Goal: Task Accomplishment & Management: Manage account settings

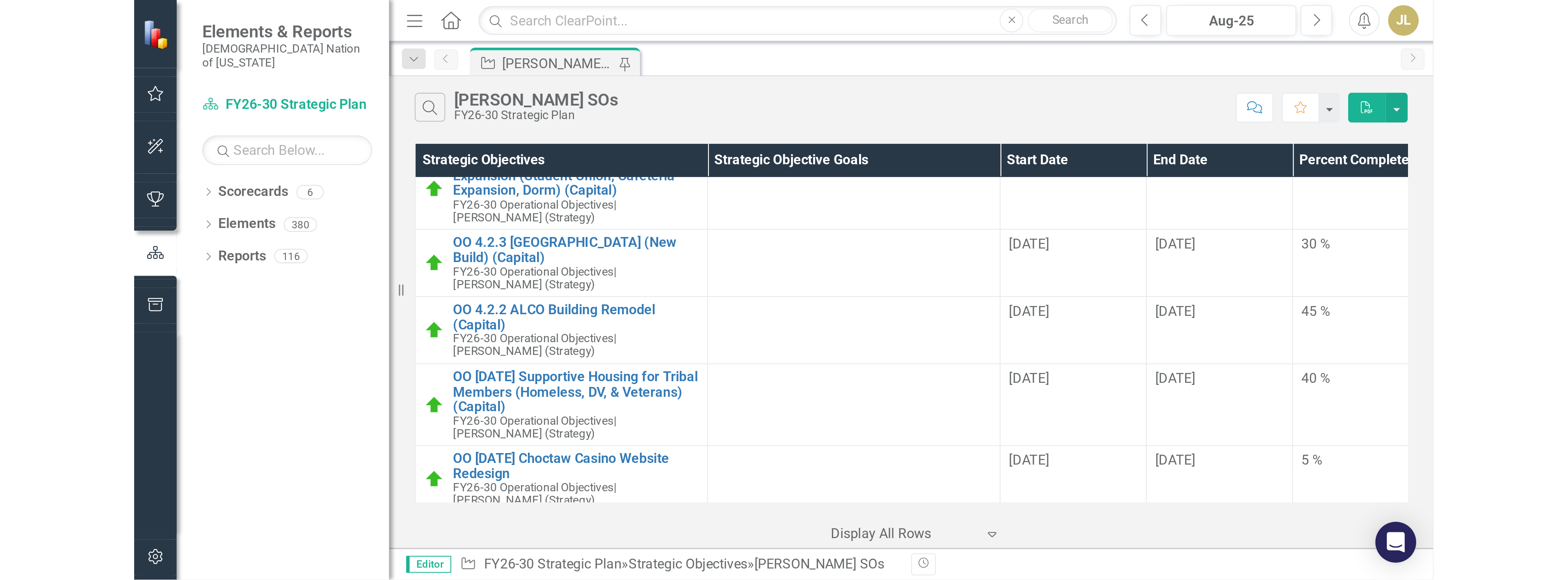
scroll to position [1842, 0]
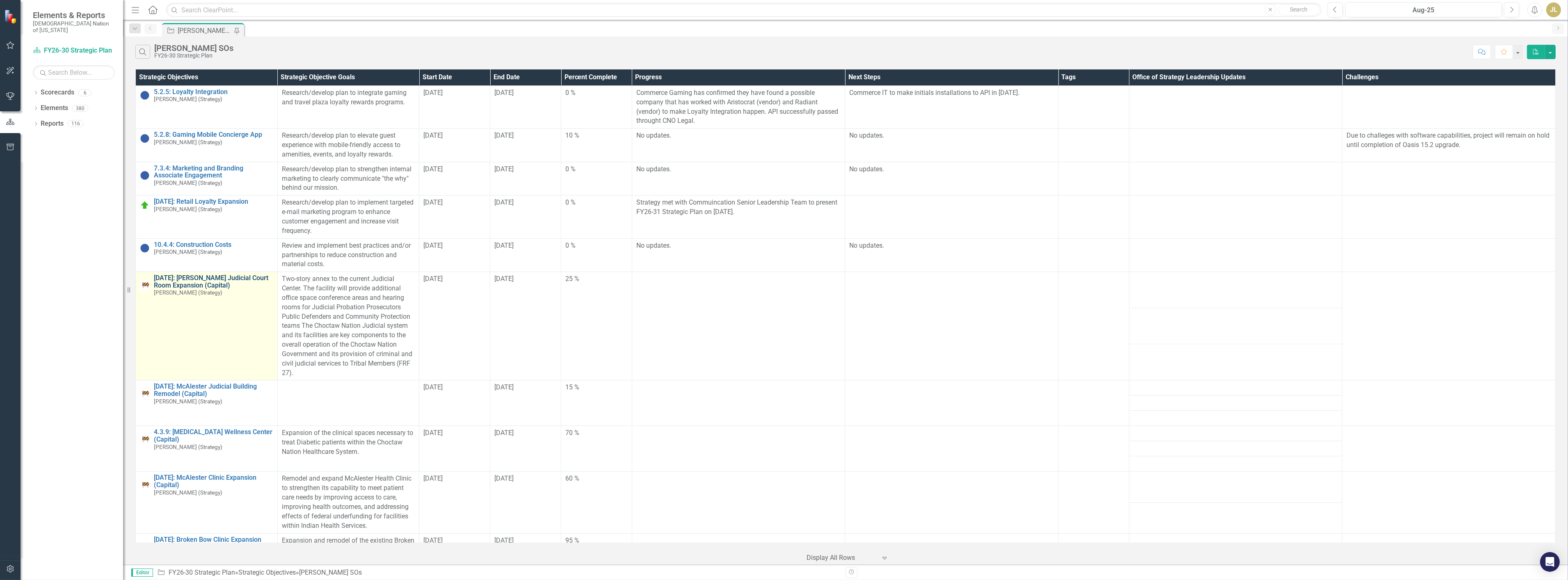
click at [182, 281] on link "[DATE]: [PERSON_NAME] Judicial Court Room Expansion (Capital)" at bounding box center [213, 281] width 119 height 15
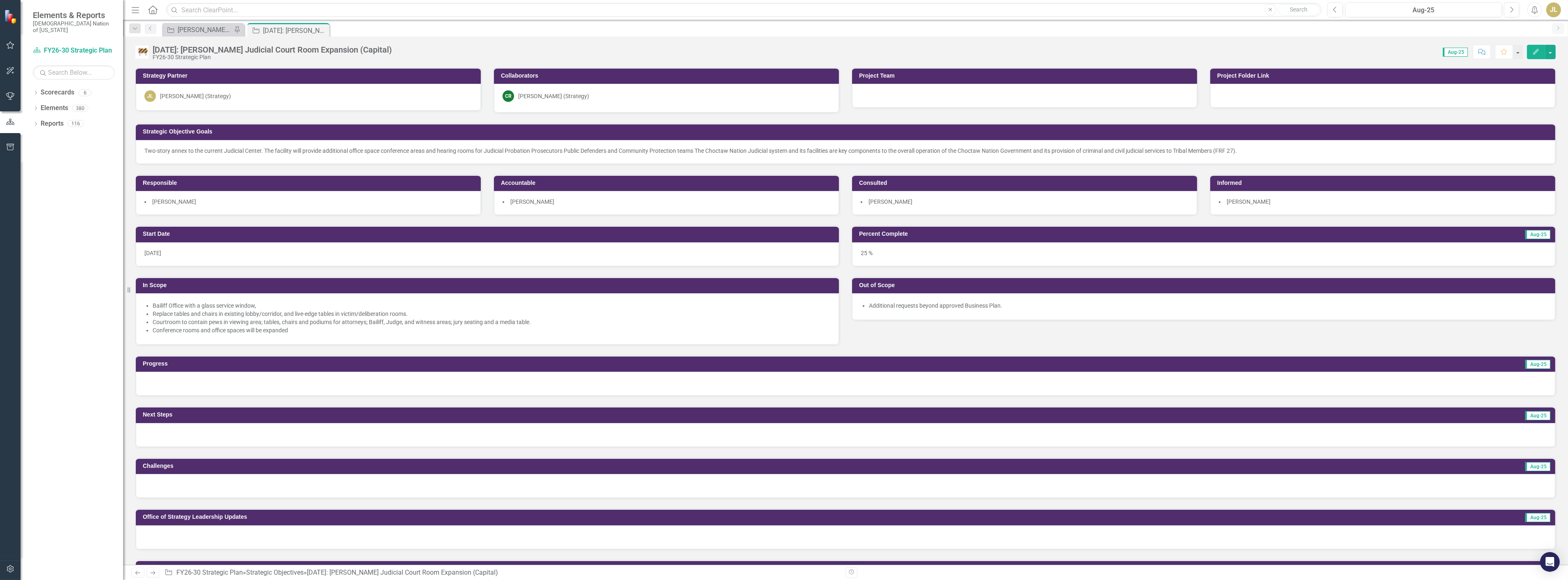
scroll to position [137, 0]
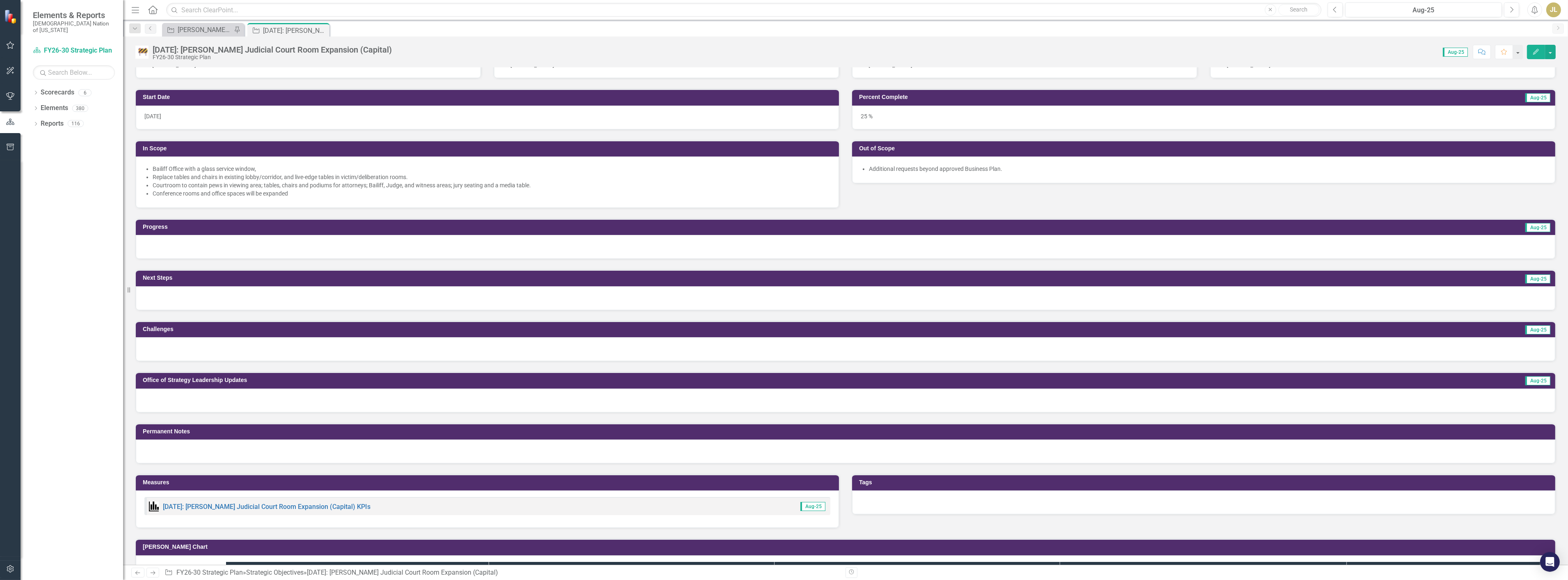
click at [226, 400] on div at bounding box center [846, 400] width 1419 height 24
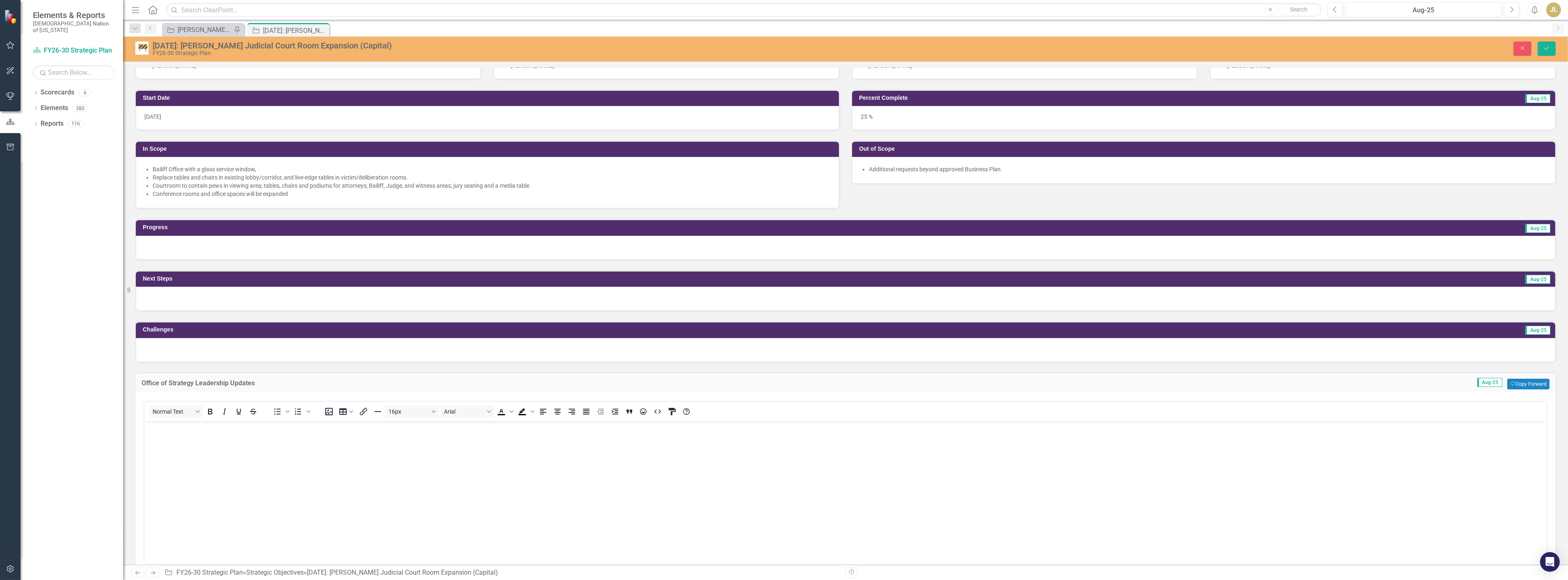
scroll to position [273, 0]
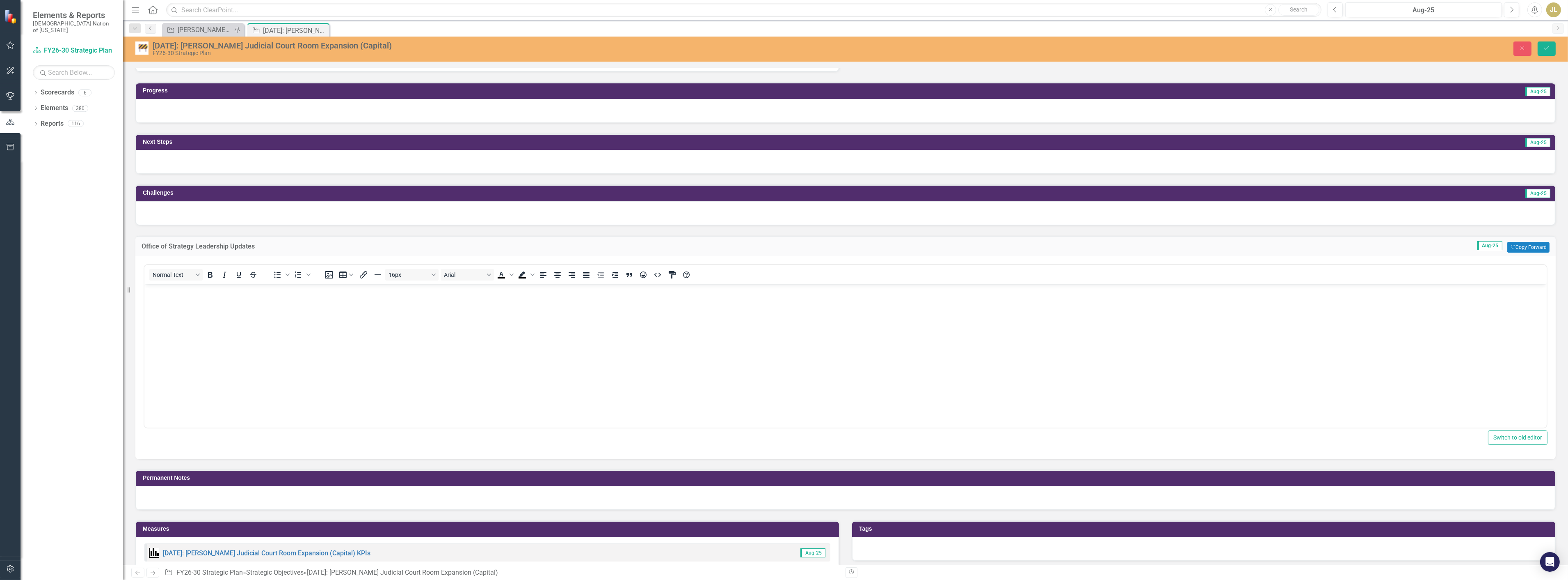
click at [226, 384] on body "Rich Text Area. Press ALT-0 for help." at bounding box center [845, 345] width 1402 height 123
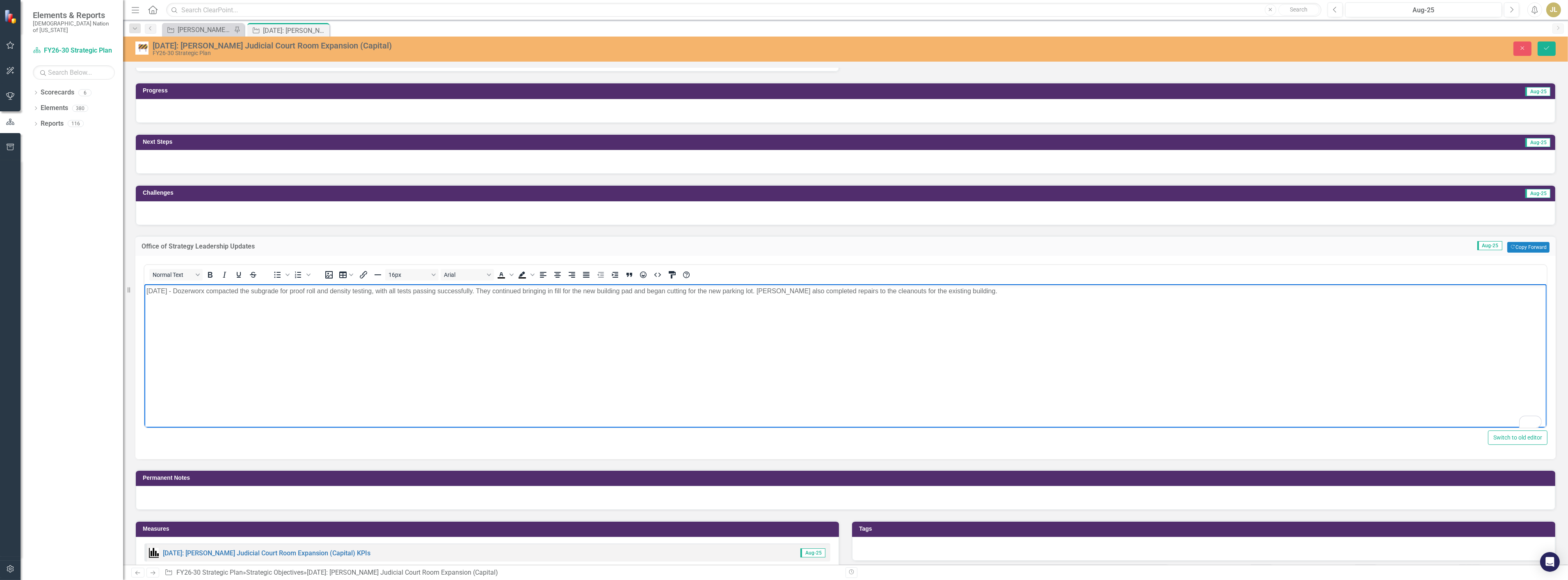
drag, startPoint x: 151, startPoint y: 290, endPoint x: 173, endPoint y: 298, distance: 23.4
click at [151, 289] on p "[DATE] - Dozerworx compacted the subgrade for proof roll and density testing, w…" at bounding box center [845, 291] width 1398 height 10
click at [1549, 50] on icon "Save" at bounding box center [1546, 48] width 7 height 6
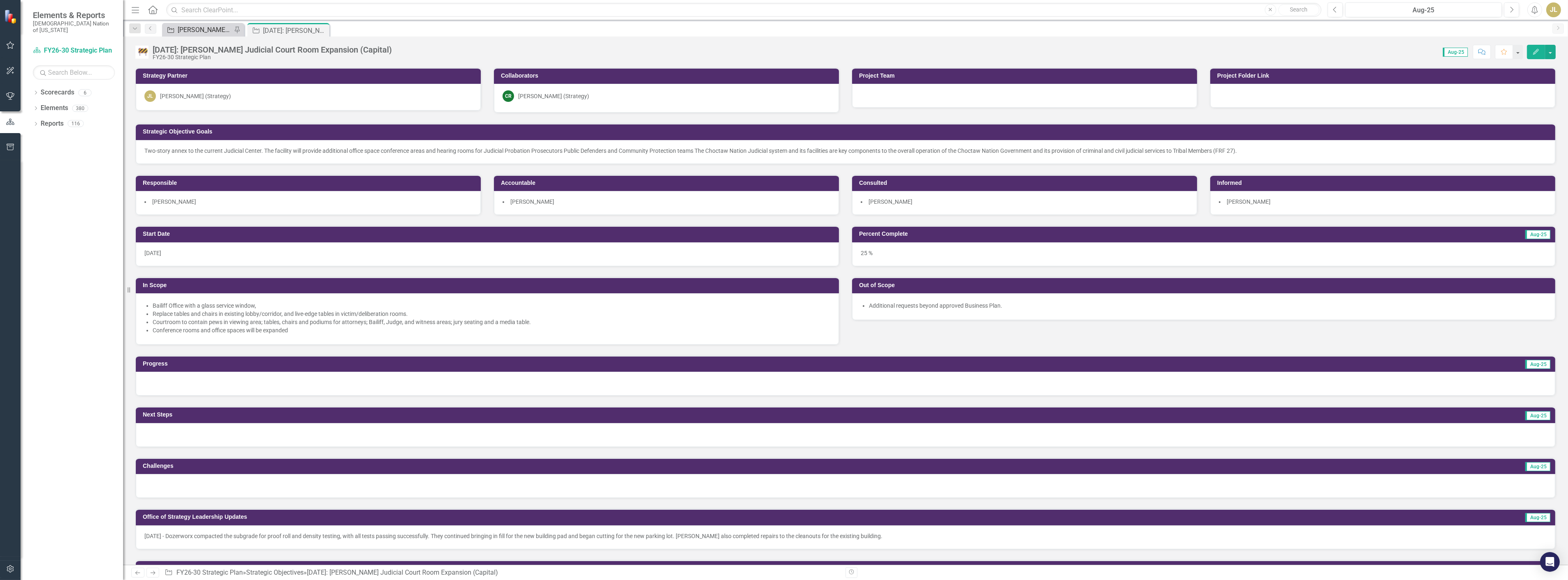
click at [214, 30] on div "[PERSON_NAME] SOs" at bounding box center [205, 30] width 54 height 11
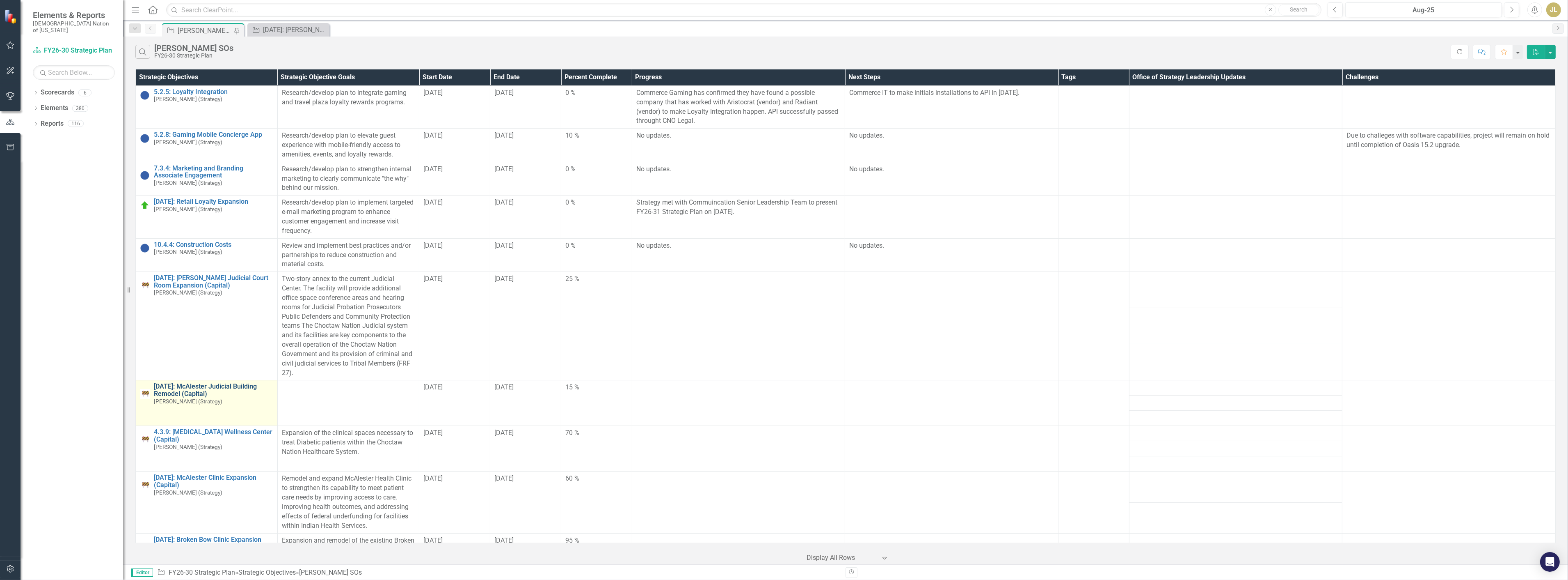
click at [219, 388] on link "[DATE]: McAlester Judicial Building Remodel (Capital)" at bounding box center [213, 390] width 119 height 15
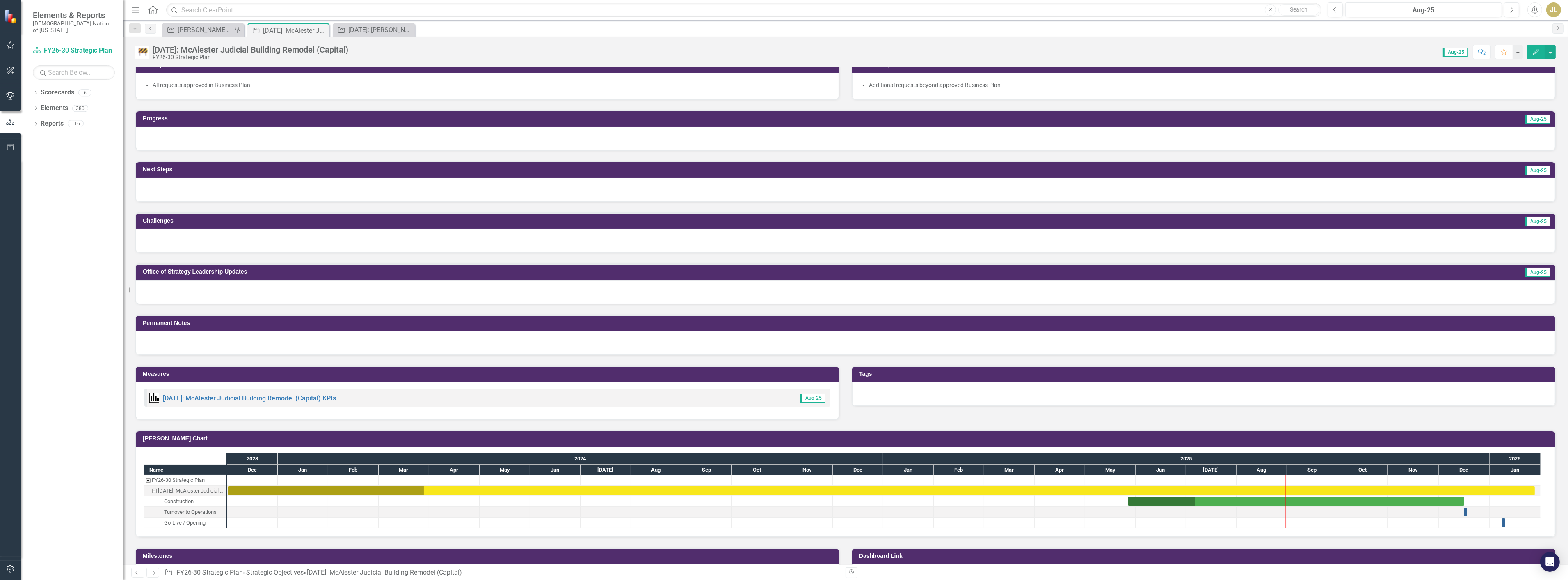
scroll to position [273, 0]
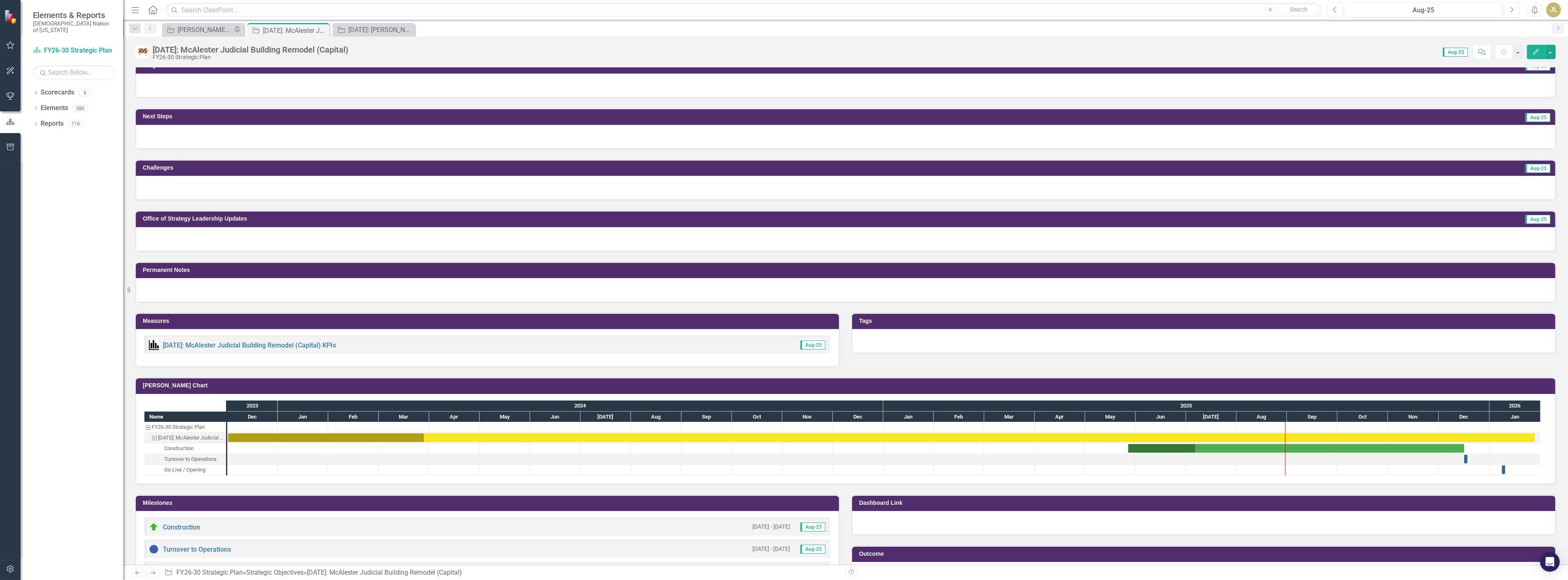
click at [190, 240] on div at bounding box center [846, 239] width 1419 height 24
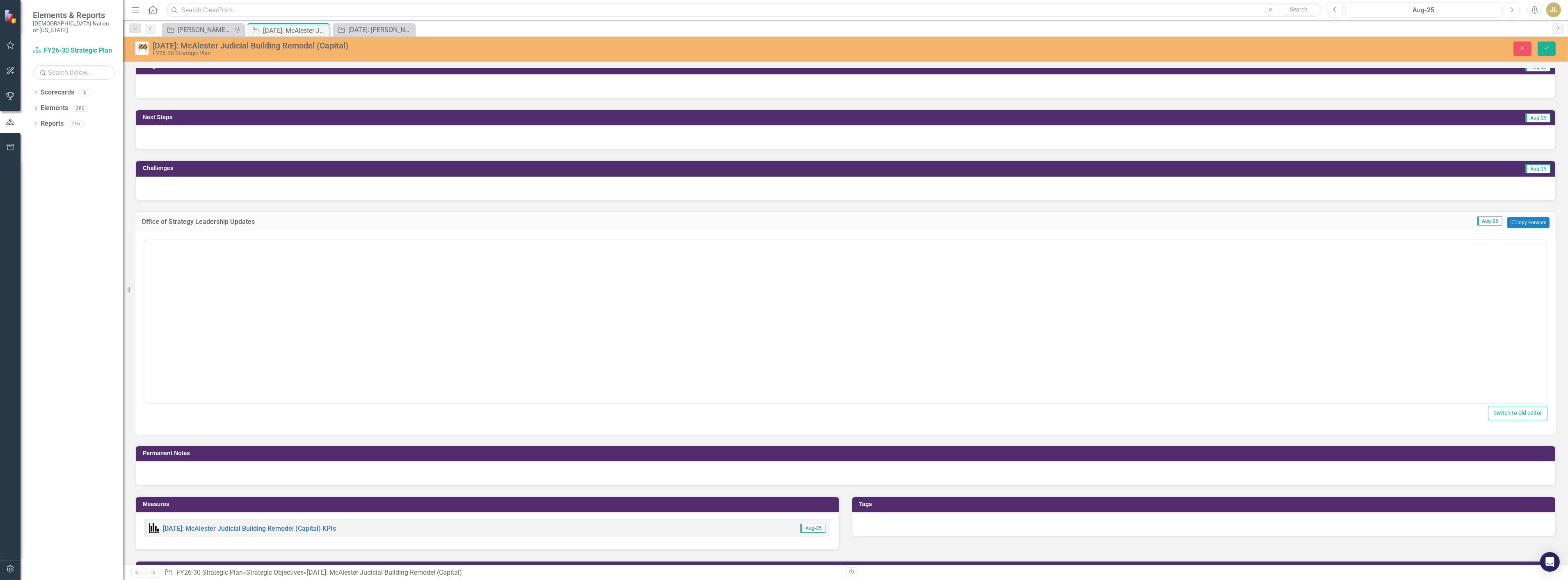
scroll to position [0, 0]
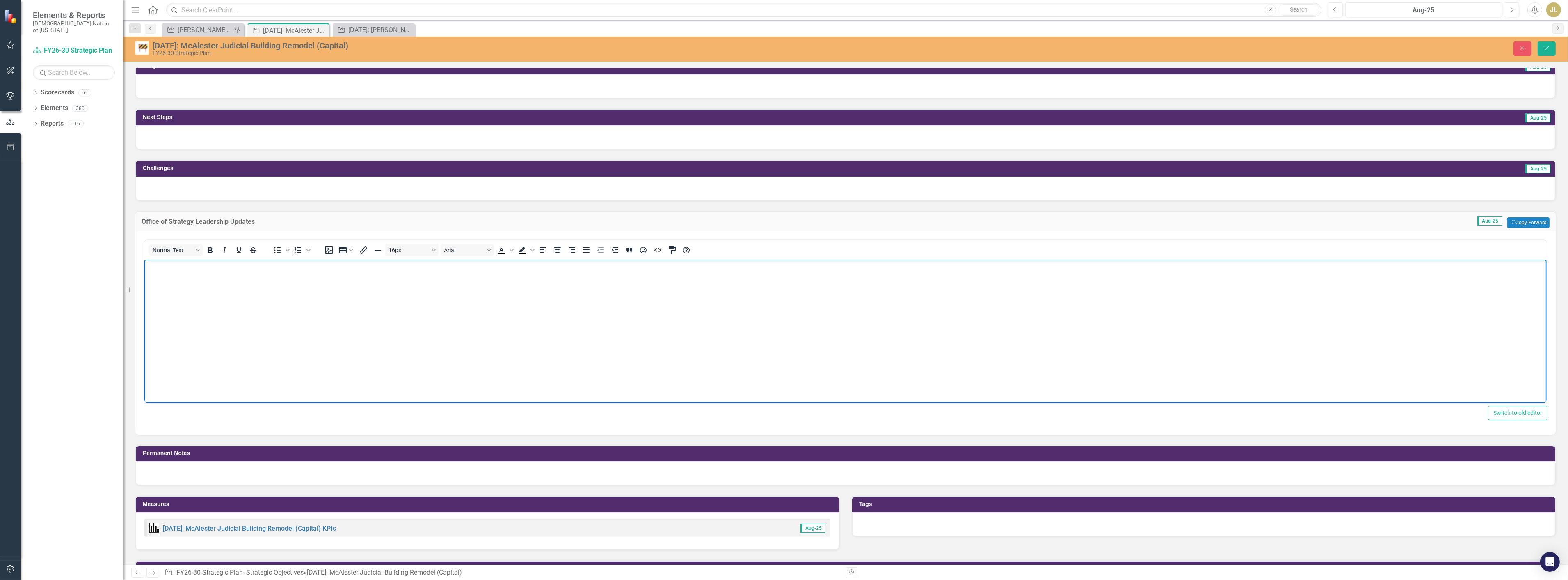
click at [192, 277] on body "Rich Text Area. Press ALT-0 for help." at bounding box center [845, 320] width 1402 height 123
click at [146, 281] on p "The general contractor managed the site, completed framing for millwork in the …" at bounding box center [845, 287] width 1398 height 20
click at [1544, 42] on button "Save" at bounding box center [1546, 49] width 18 height 15
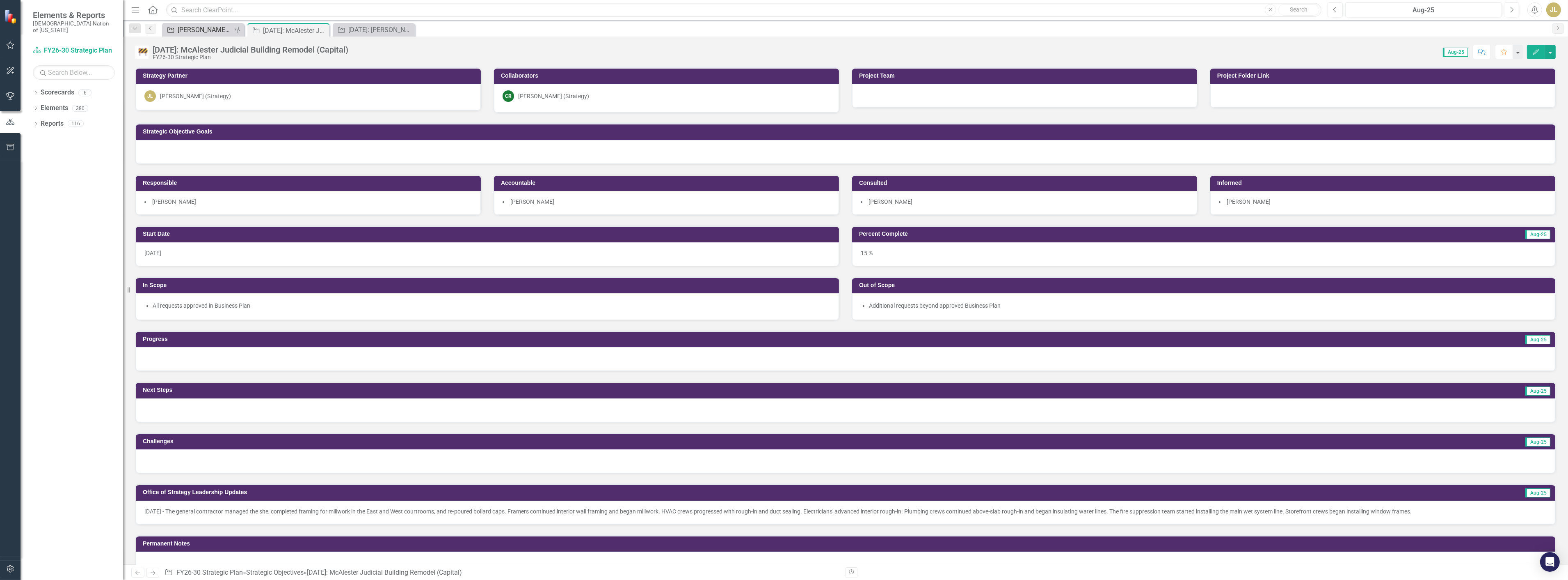
click at [185, 29] on div "[PERSON_NAME] SOs" at bounding box center [205, 30] width 54 height 11
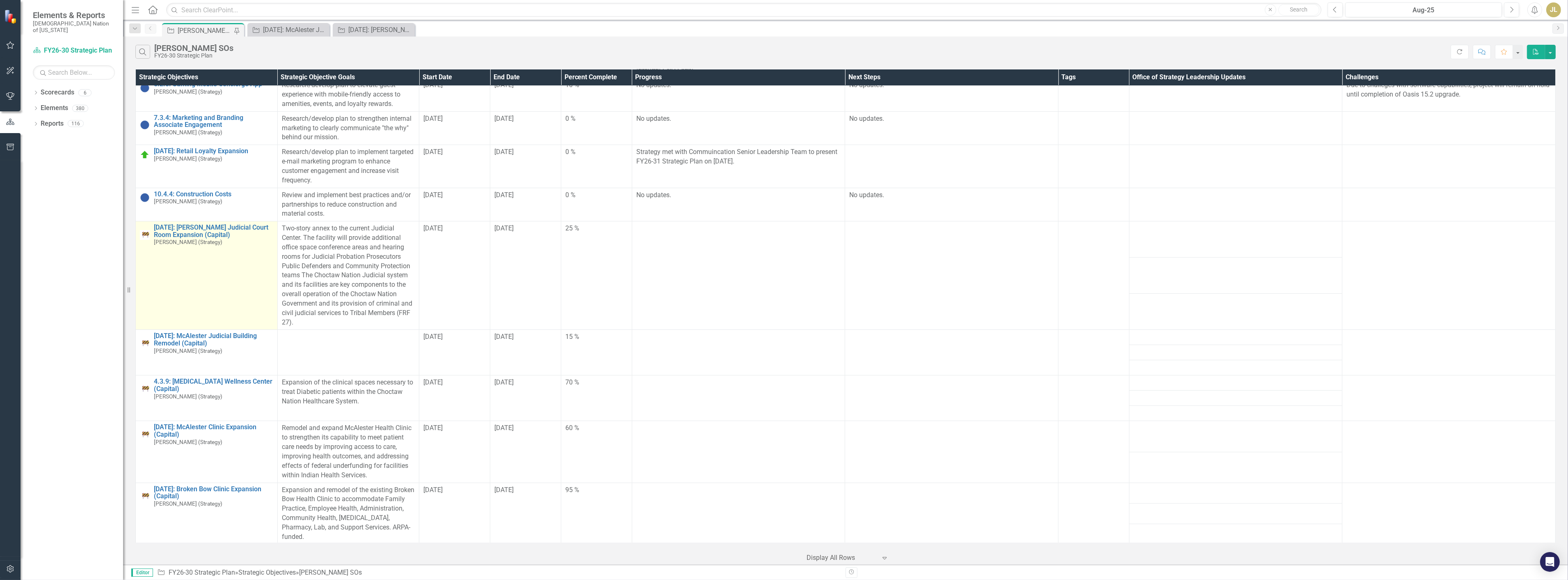
scroll to position [46, 0]
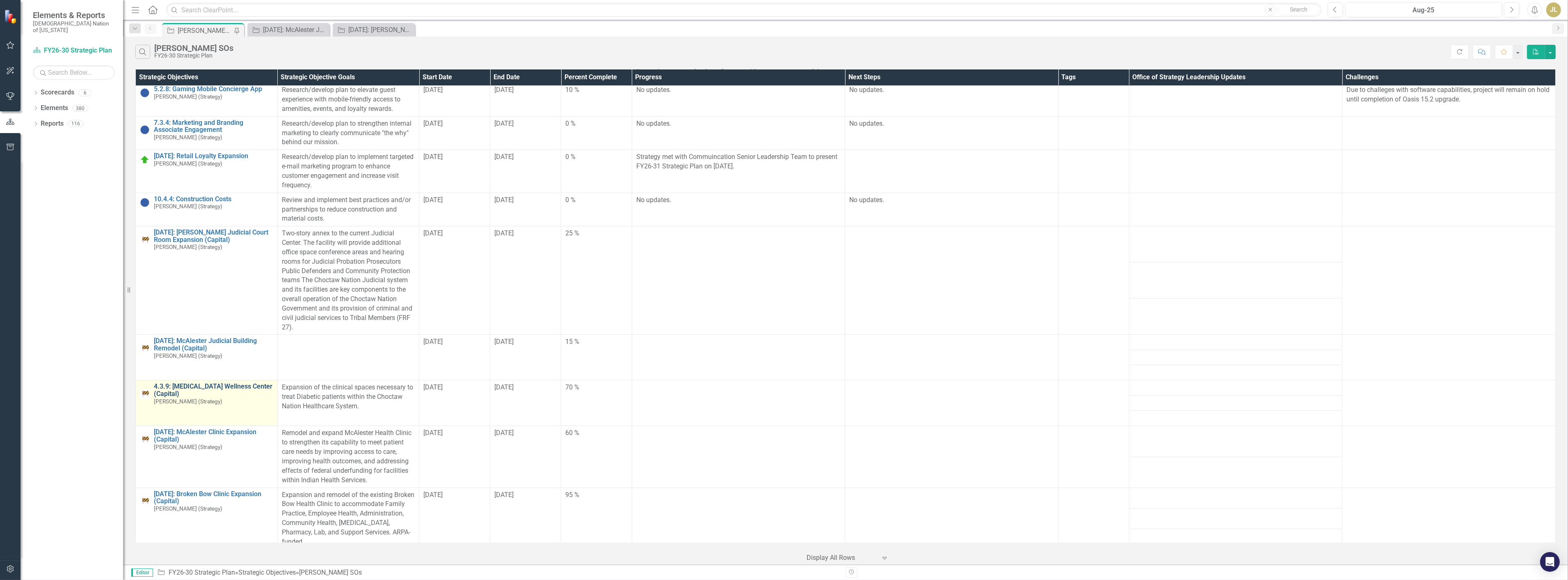
click at [193, 389] on link "4.3.9: [MEDICAL_DATA] Wellness Center (Capital)" at bounding box center [213, 390] width 119 height 15
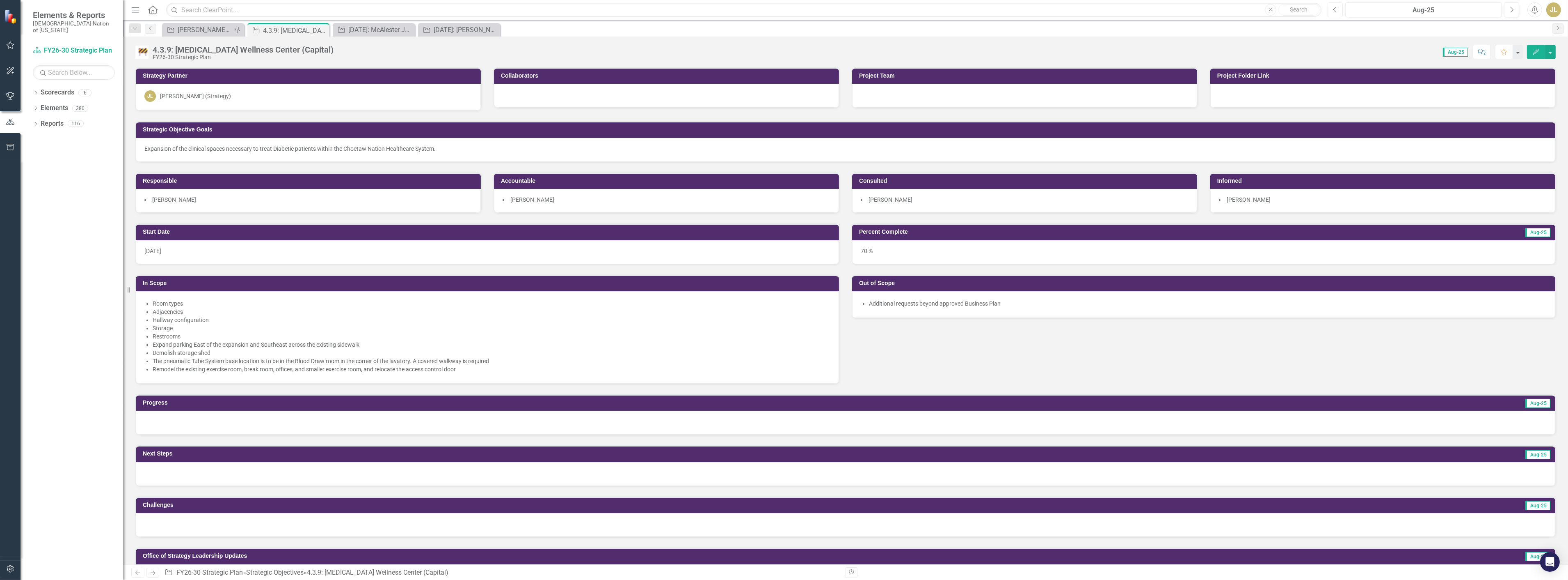
click at [1334, 9] on icon "Previous" at bounding box center [1335, 9] width 5 height 7
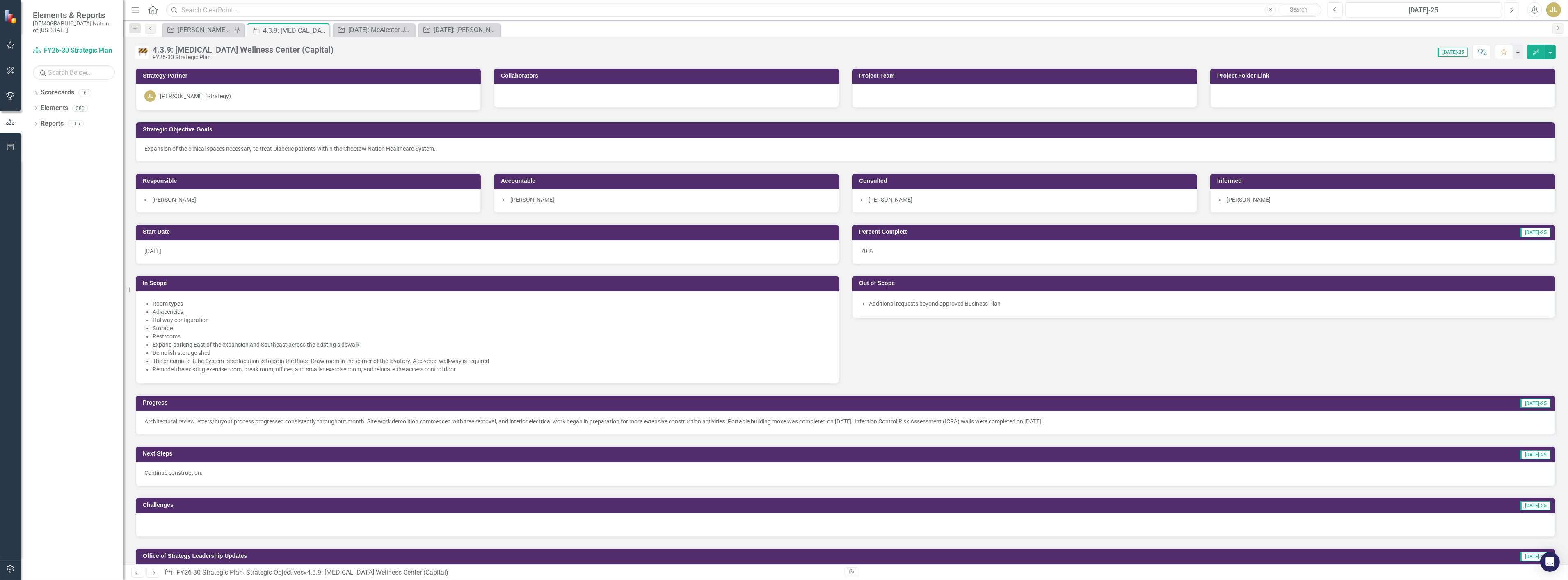
click at [1507, 9] on button "Next" at bounding box center [1511, 10] width 15 height 15
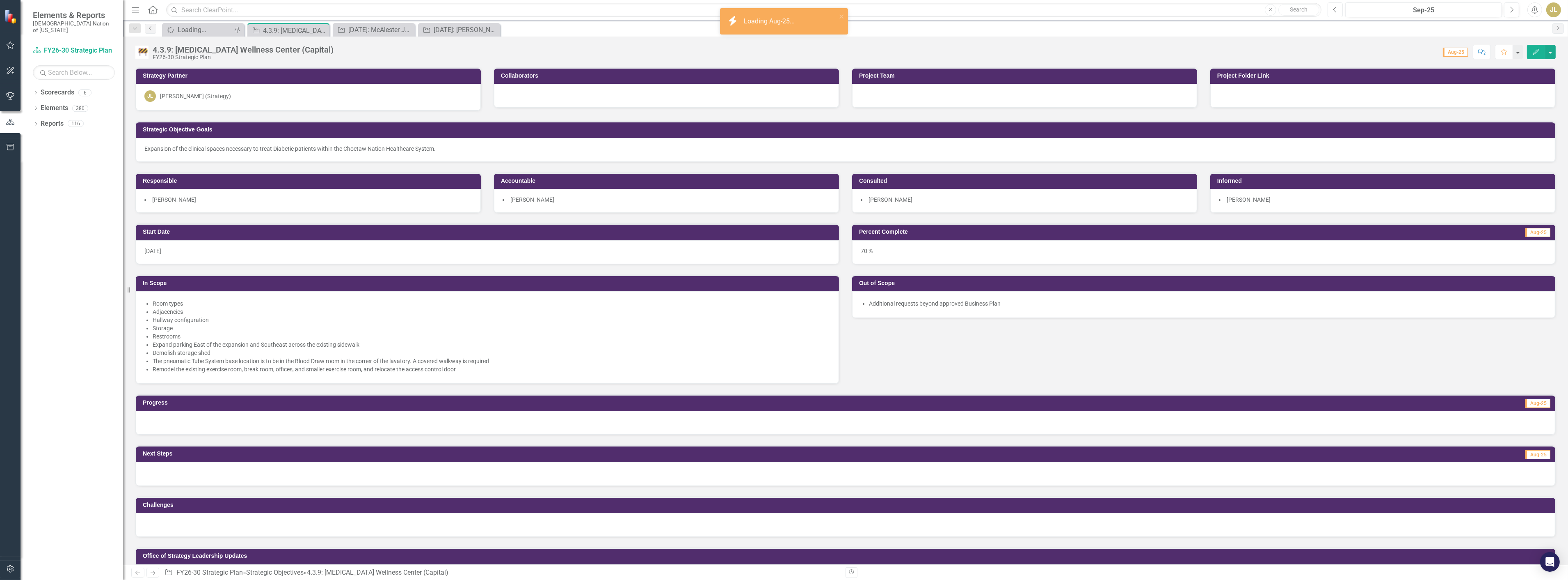
click at [1336, 13] on icon "Previous" at bounding box center [1335, 9] width 5 height 7
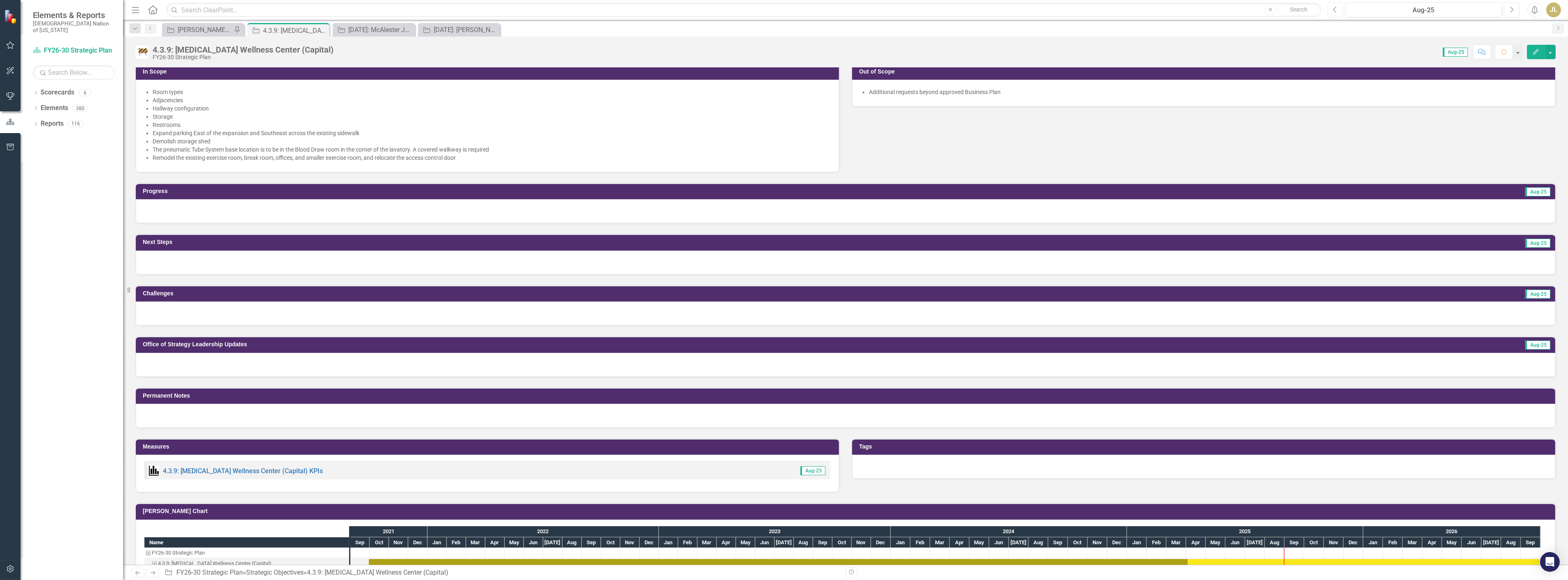
scroll to position [228, 0]
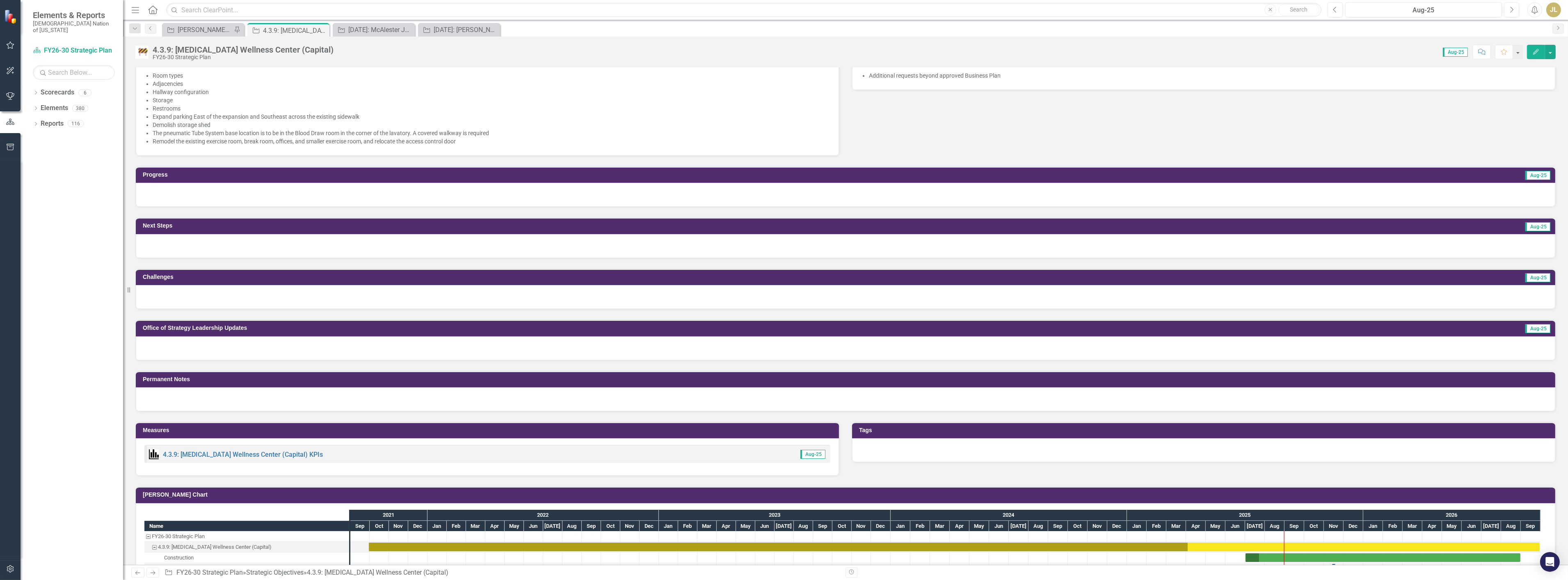
click at [197, 337] on div at bounding box center [846, 348] width 1419 height 24
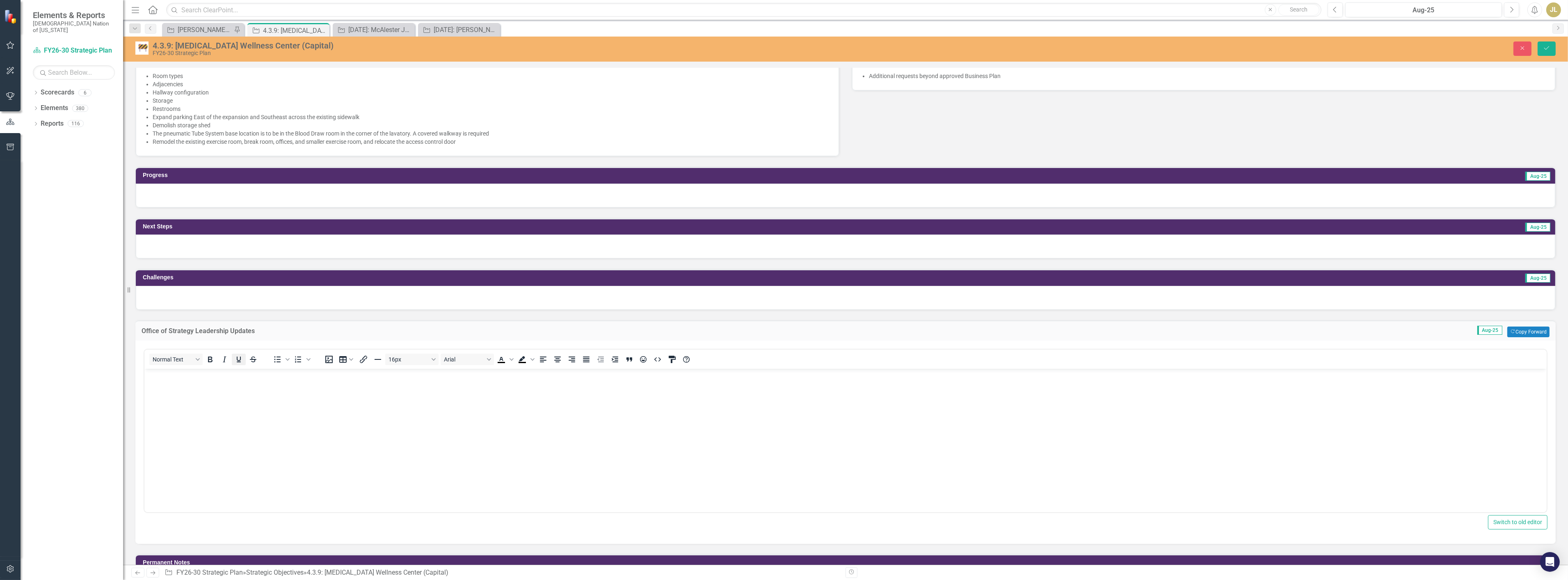
scroll to position [0, 0]
click at [234, 354] on icon "Underline" at bounding box center [238, 359] width 10 height 10
click at [222, 378] on p "﻿" at bounding box center [845, 375] width 1398 height 10
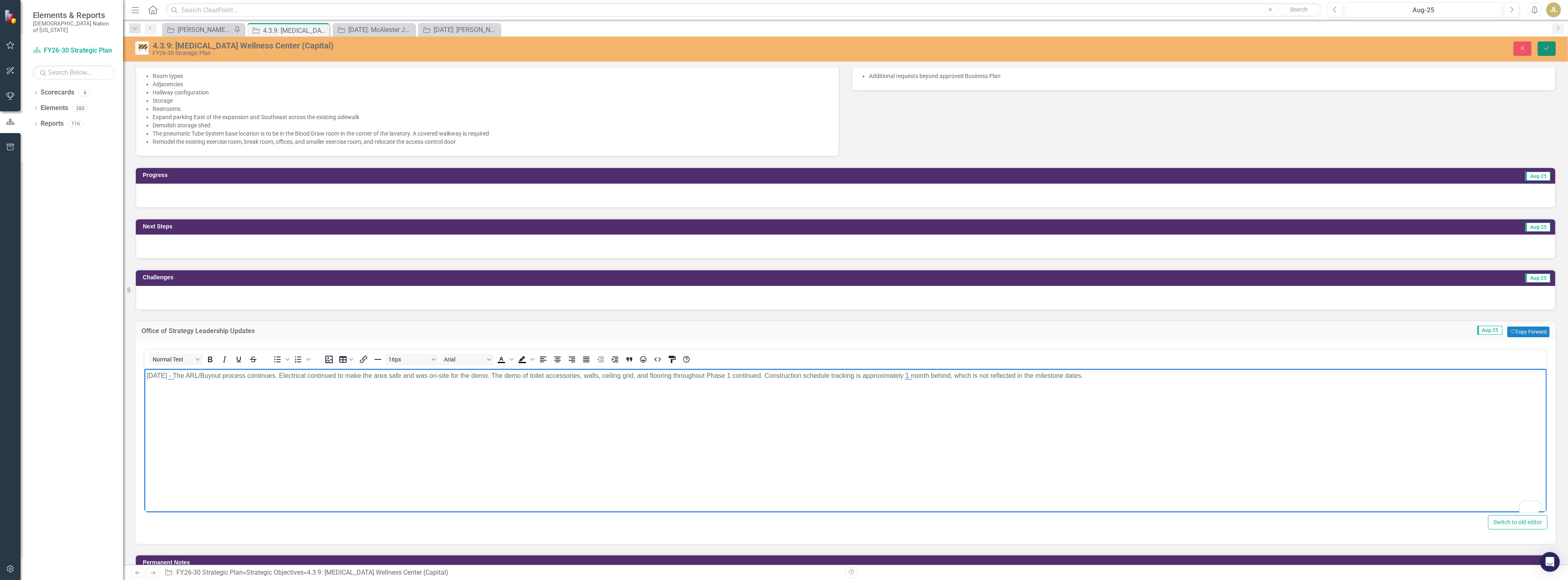
click at [1539, 46] on button "Save" at bounding box center [1546, 49] width 18 height 15
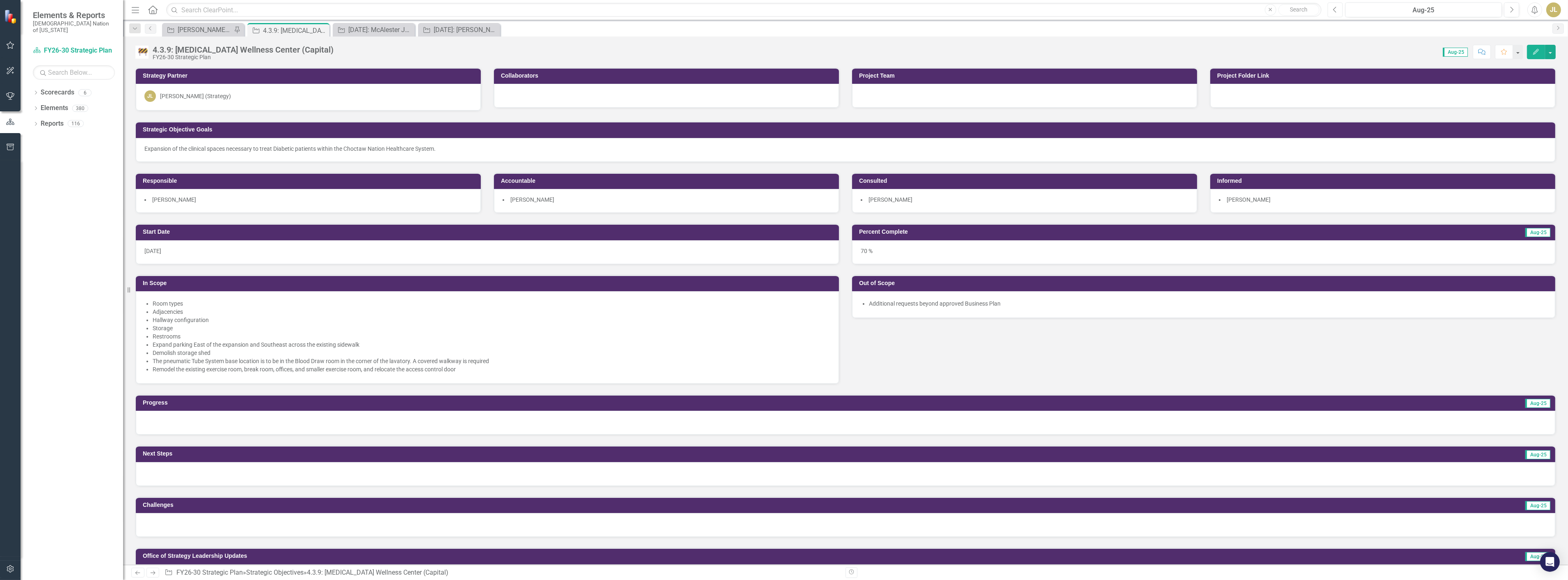
click at [1338, 9] on button "Previous" at bounding box center [1335, 10] width 15 height 15
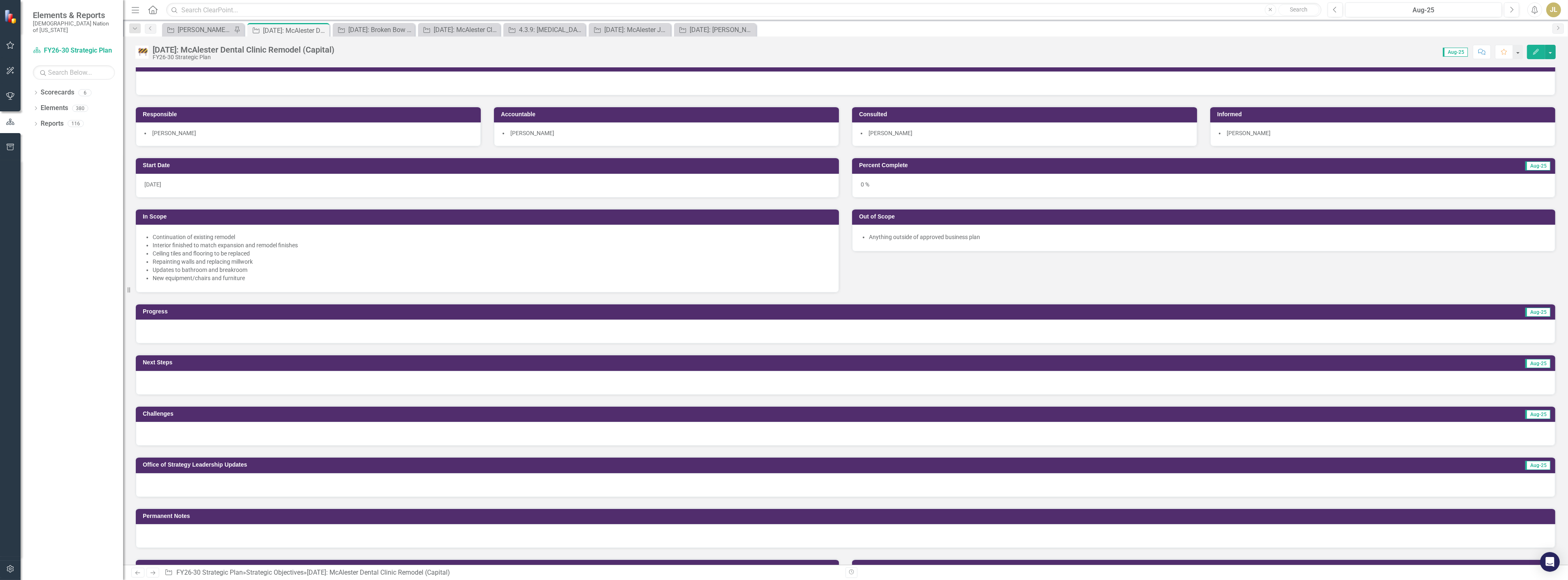
scroll to position [182, 0]
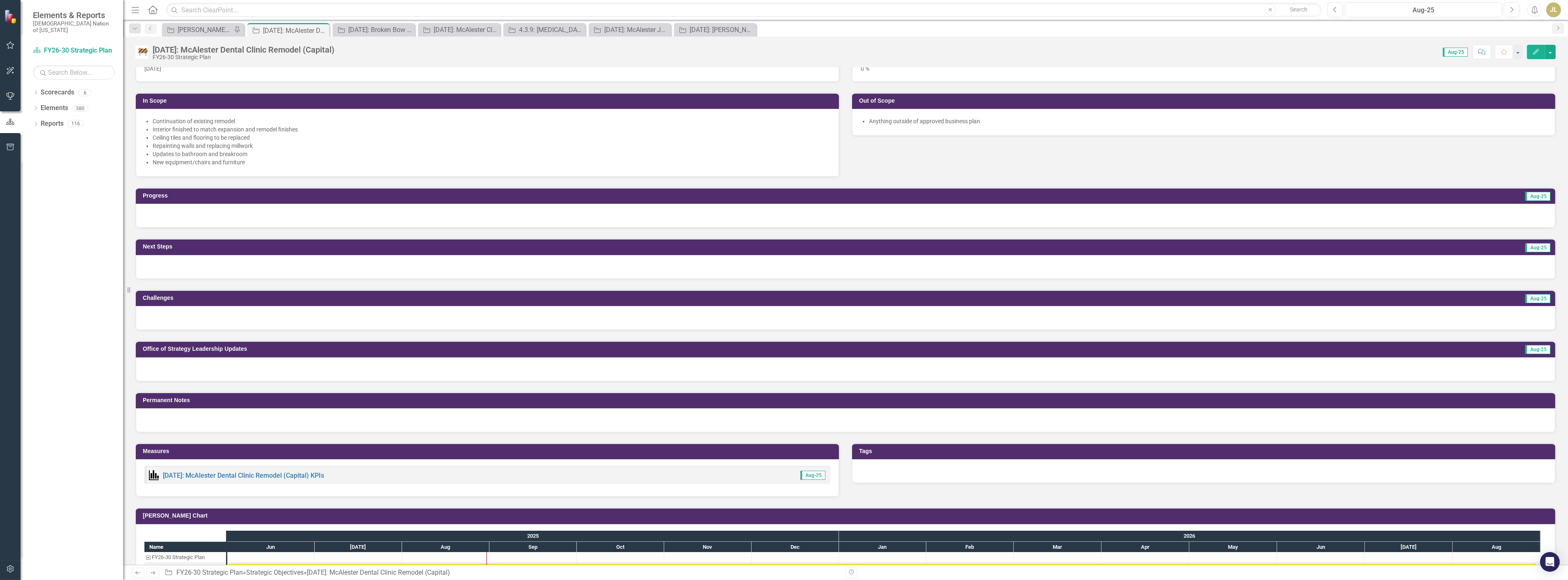
click at [207, 367] on div at bounding box center [846, 369] width 1419 height 24
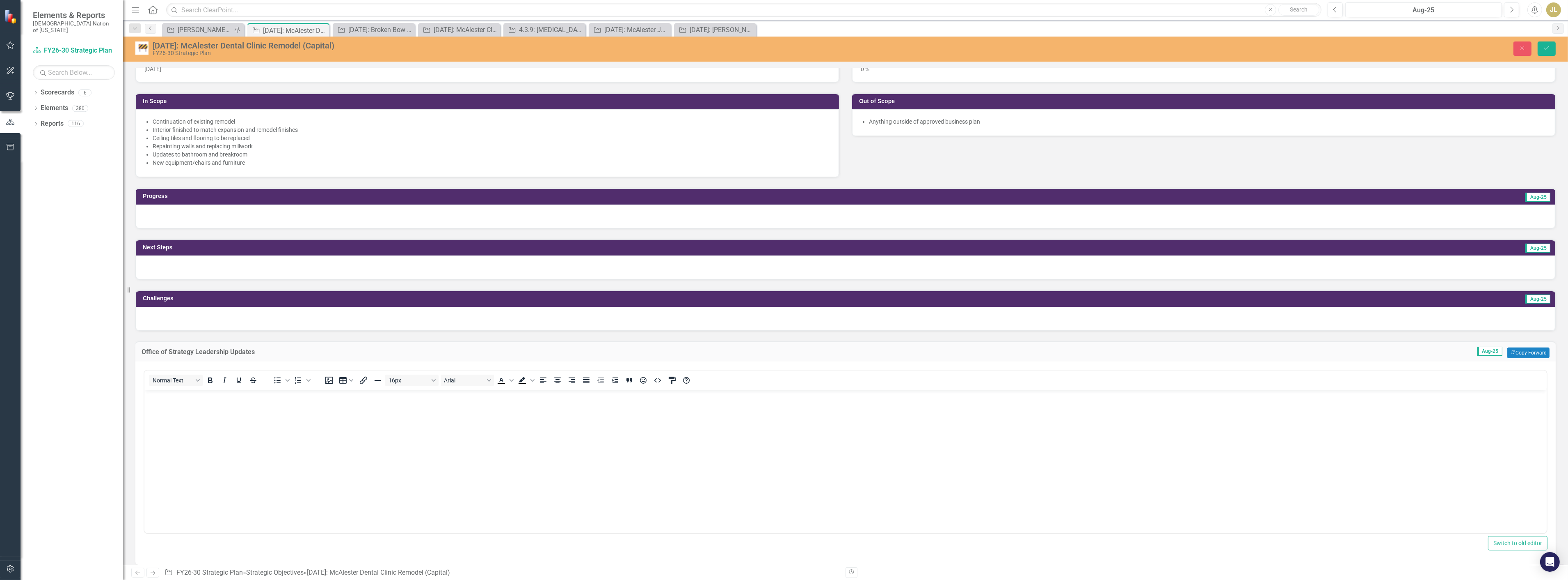
scroll to position [0, 0]
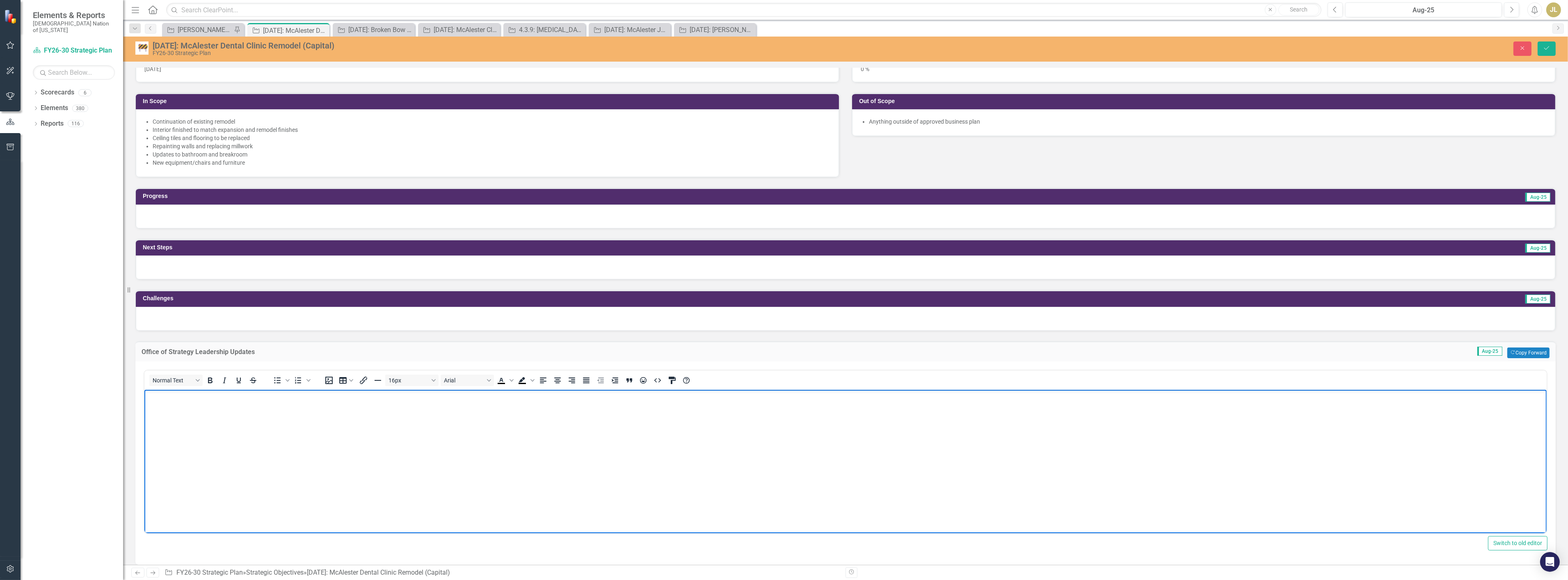
click at [269, 410] on body "Rich Text Area. Press ALT-0 for help." at bounding box center [845, 451] width 1402 height 123
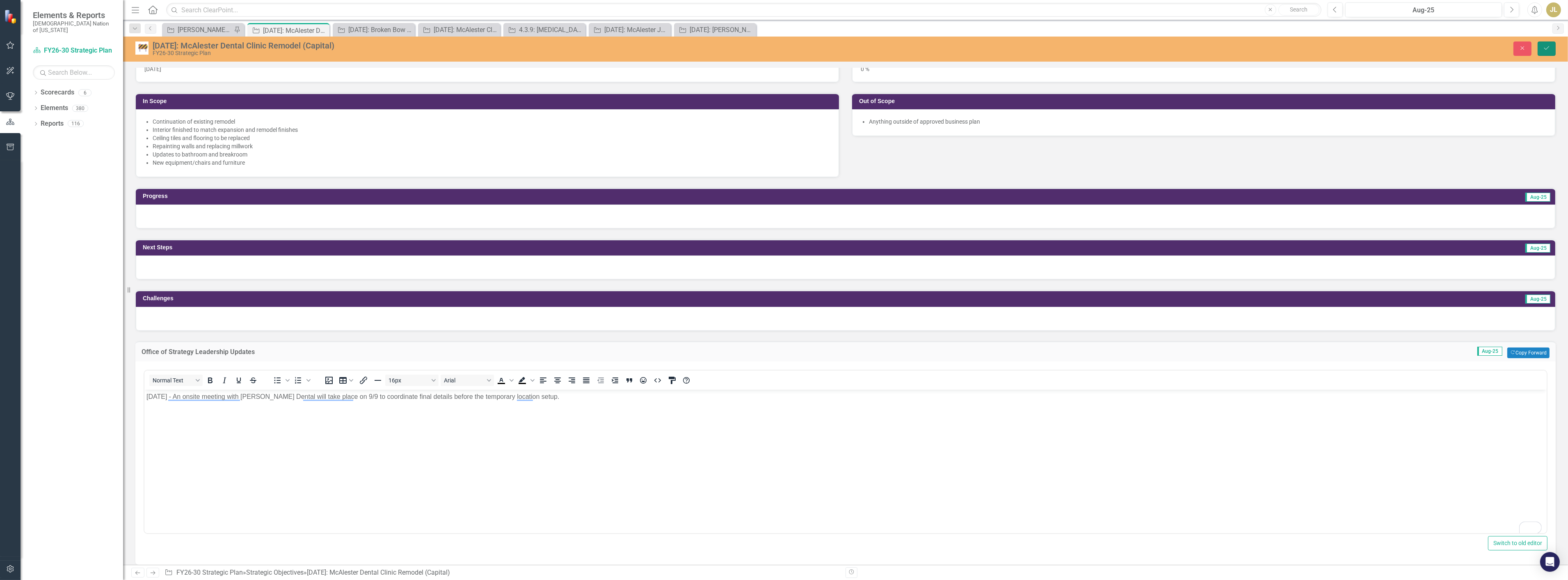
click at [1541, 44] on button "Save" at bounding box center [1546, 49] width 18 height 15
